Goal: Information Seeking & Learning: Check status

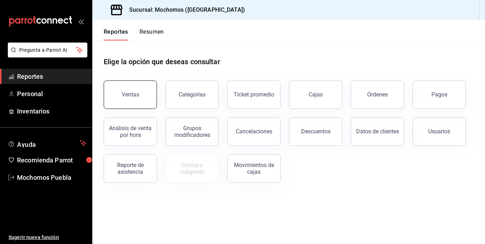
click at [124, 97] on div "Ventas" at bounding box center [130, 94] width 17 height 7
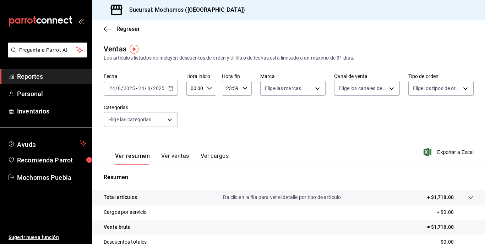
click at [171, 88] on icon "button" at bounding box center [170, 88] width 5 height 5
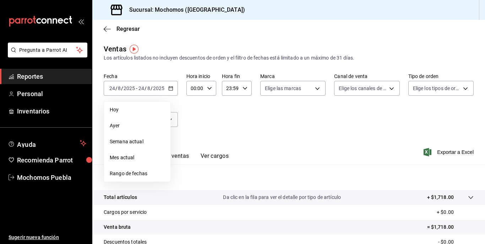
click at [127, 124] on span "Ayer" at bounding box center [137, 125] width 55 height 7
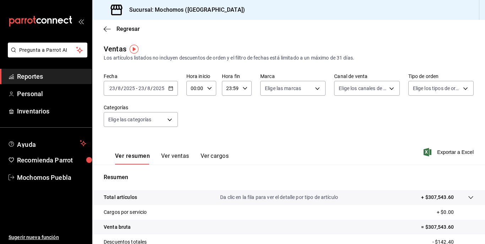
click at [177, 152] on div "Ver resumen Ver ventas Ver cargos" at bounding box center [166, 154] width 125 height 21
click at [177, 158] on button "Ver ventas" at bounding box center [175, 159] width 28 height 12
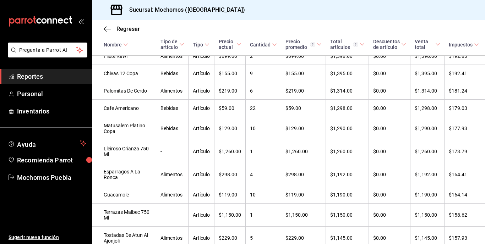
scroll to position [1173, 0]
click at [104, 25] on div "Regresar" at bounding box center [288, 29] width 393 height 18
click at [108, 28] on icon "button" at bounding box center [107, 29] width 7 height 6
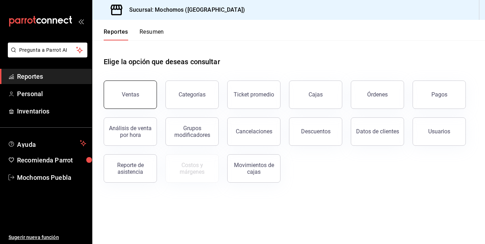
click at [129, 93] on div "Ventas" at bounding box center [130, 94] width 17 height 7
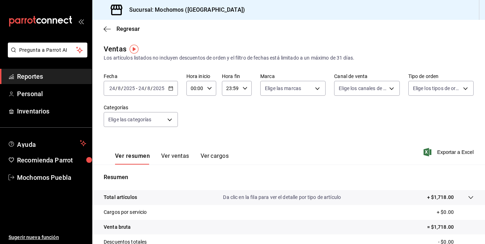
click at [169, 88] on icon "button" at bounding box center [170, 88] width 5 height 5
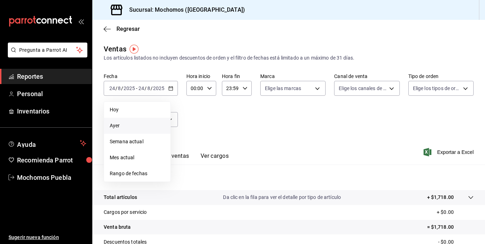
click at [135, 122] on li "Ayer" at bounding box center [137, 126] width 66 height 16
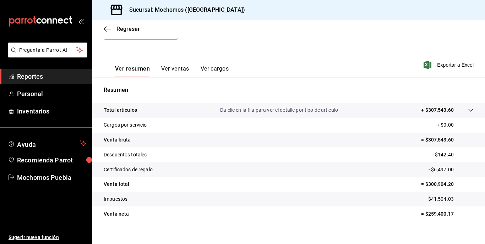
scroll to position [96, 0]
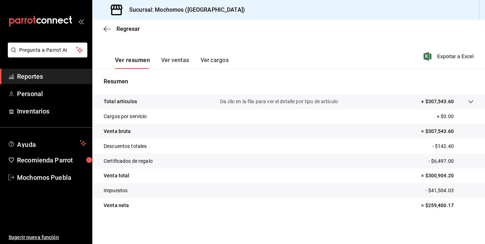
click at [379, 150] on tr "Descuentos totales - $142.40" at bounding box center [288, 146] width 393 height 15
